Goal: Find specific page/section: Find specific page/section

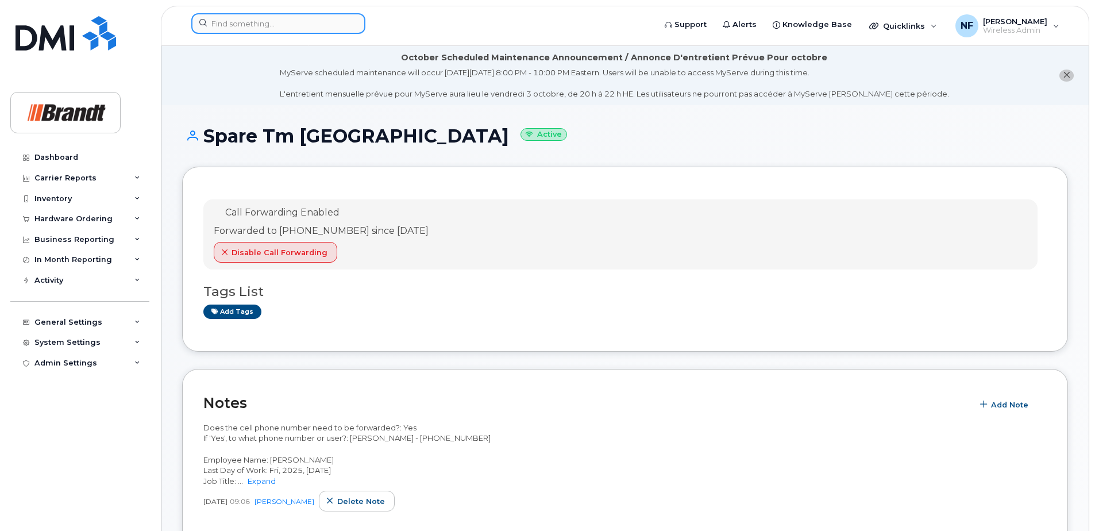
click at [265, 25] on input at bounding box center [278, 23] width 174 height 21
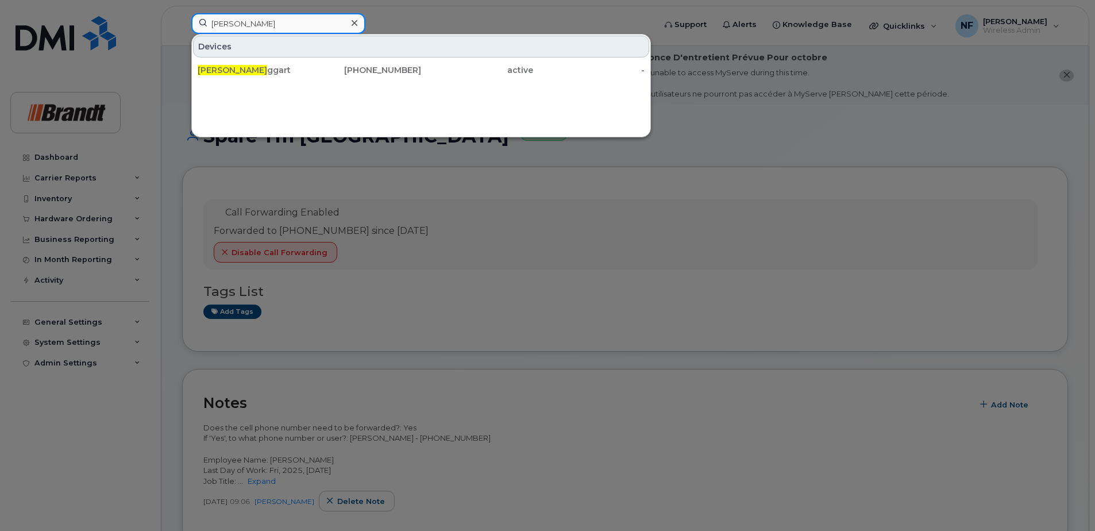
type input "lindsey ta"
click at [285, 70] on div "Lindsey Ta ggart" at bounding box center [254, 69] width 112 height 11
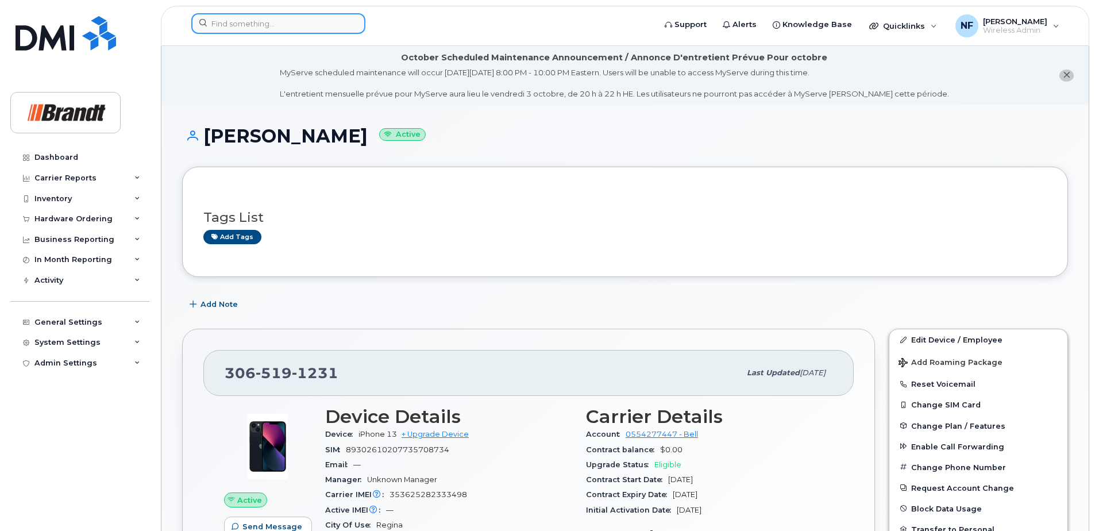
click at [297, 17] on input at bounding box center [278, 23] width 174 height 21
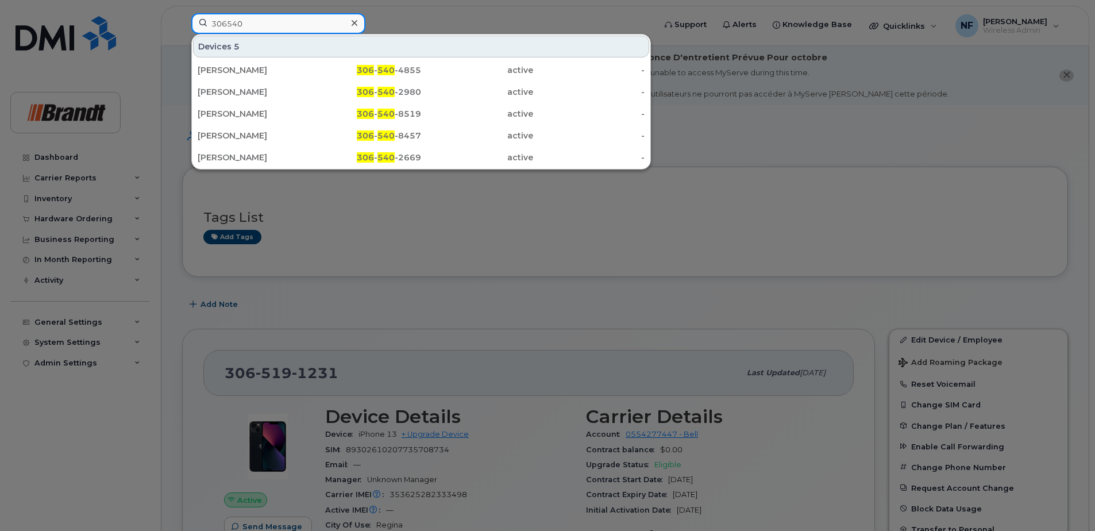
type input "306540"
click at [355, 24] on icon at bounding box center [355, 23] width 6 height 6
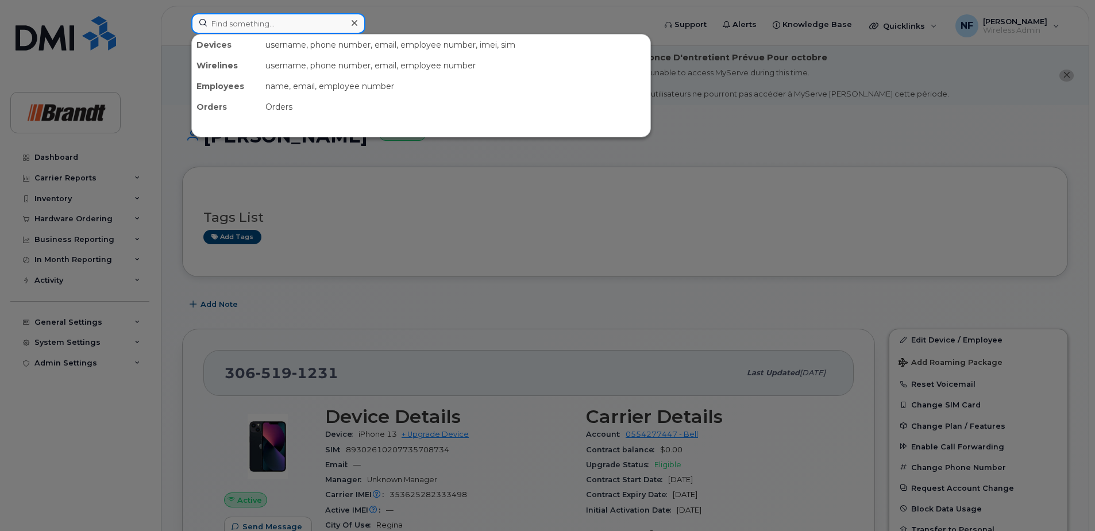
click at [334, 24] on input at bounding box center [278, 23] width 174 height 21
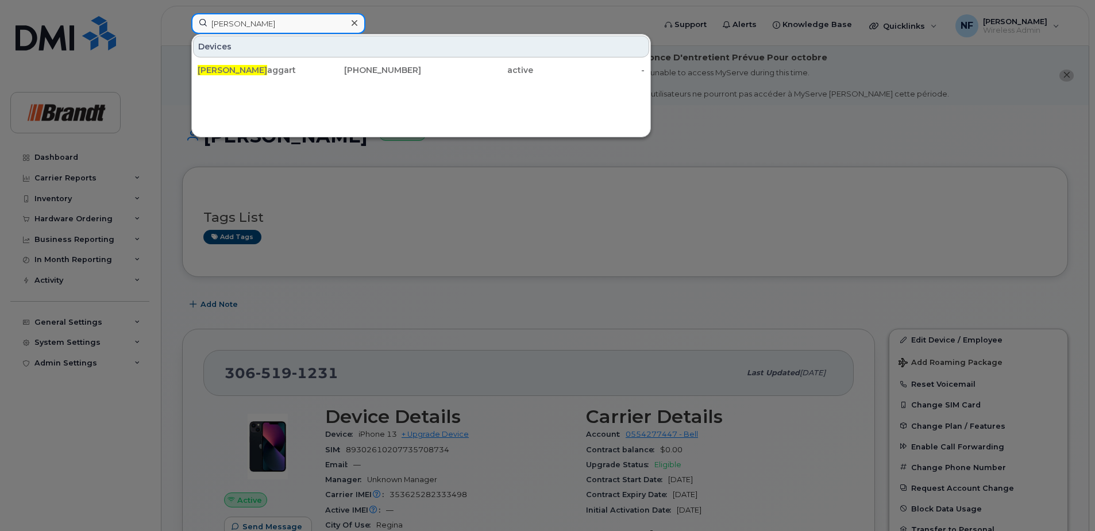
type input "lindsey t"
click at [354, 22] on icon at bounding box center [355, 23] width 6 height 6
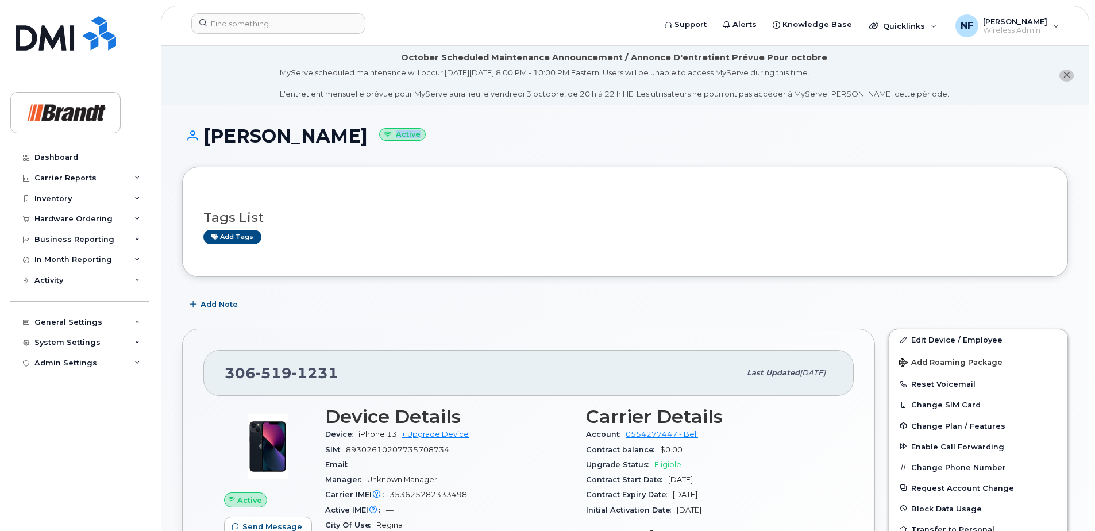
drag, startPoint x: 410, startPoint y: 133, endPoint x: 385, endPoint y: 134, distance: 25.3
click at [385, 134] on small "Active" at bounding box center [402, 134] width 47 height 13
drag, startPoint x: 385, startPoint y: 134, endPoint x: 441, endPoint y: 153, distance: 59.6
click at [441, 153] on div "[PERSON_NAME] Active" at bounding box center [625, 146] width 886 height 41
click at [275, 24] on input at bounding box center [278, 23] width 174 height 21
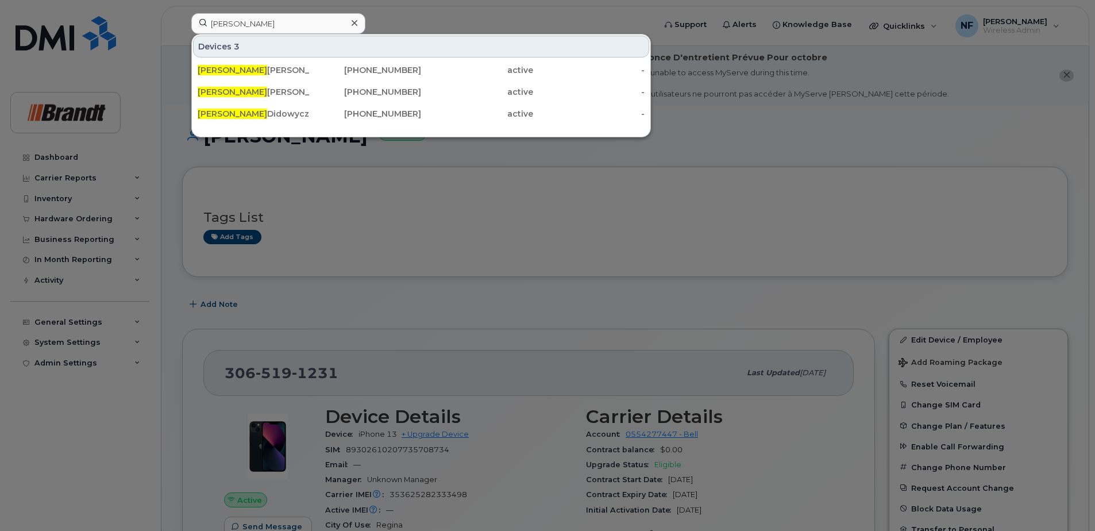
click at [432, 44] on div "Devices 3" at bounding box center [421, 47] width 456 height 22
click at [291, 28] on input "angela" at bounding box center [278, 23] width 174 height 21
drag, startPoint x: 250, startPoint y: 26, endPoint x: 171, endPoint y: 24, distance: 78.7
click at [182, 24] on div "angela Devices 3 Angela Mears 306-514-3106 active - Angela Friesen 306-519-1567…" at bounding box center [419, 25] width 475 height 25
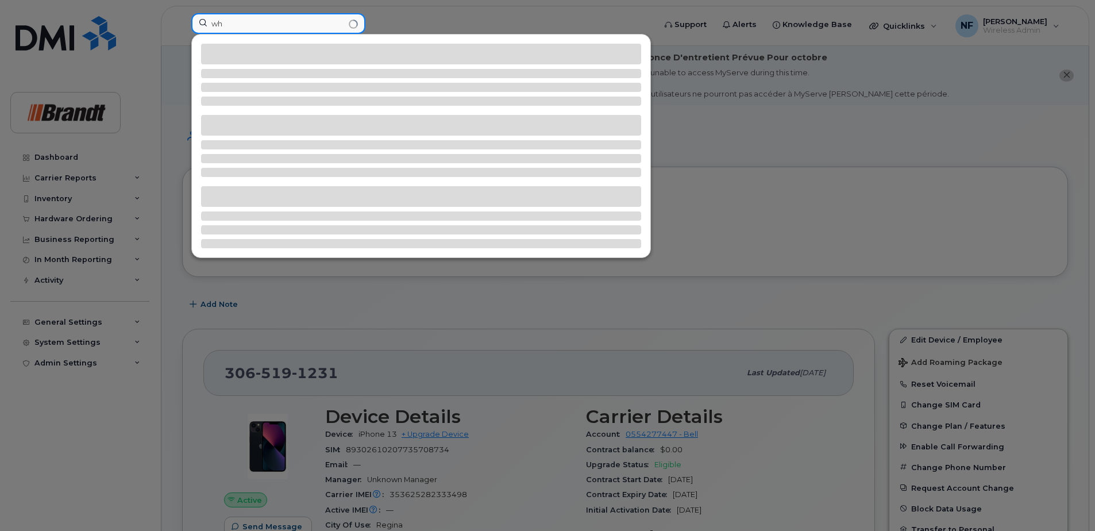
type input "w"
type input "m"
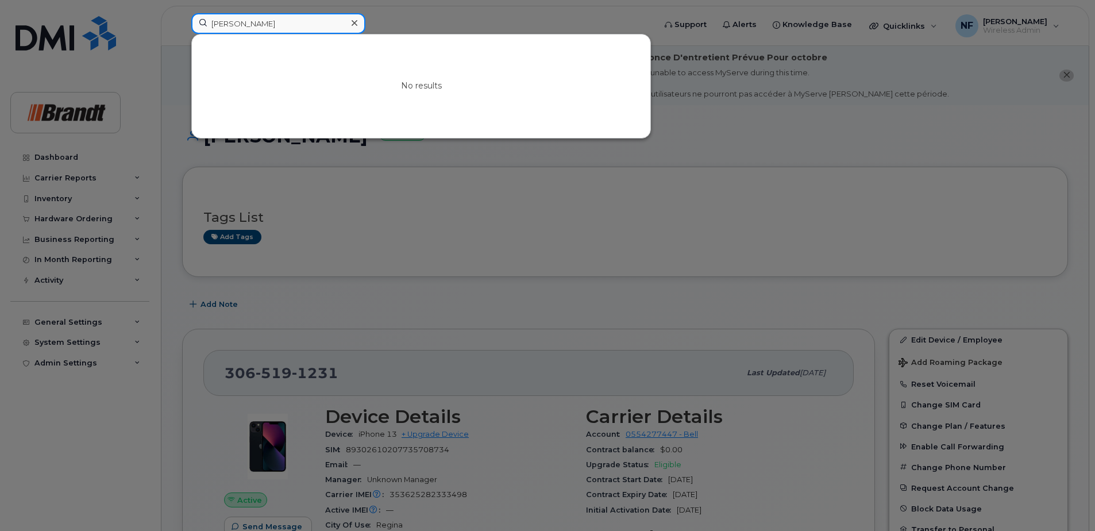
type input "daphne"
click at [354, 24] on icon at bounding box center [355, 22] width 6 height 9
